Goal: Transaction & Acquisition: Purchase product/service

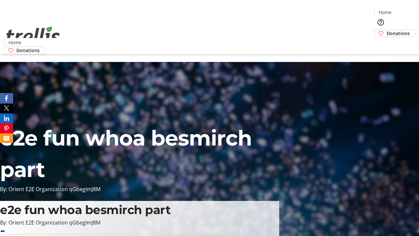
click at [387, 30] on span "Donations" at bounding box center [398, 33] width 23 height 7
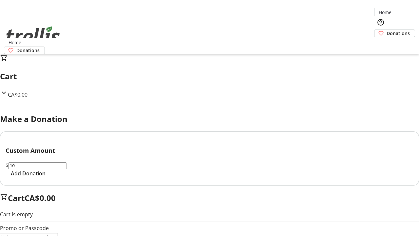
click at [46, 177] on span "Add Donation" at bounding box center [28, 173] width 35 height 8
